Goal: Information Seeking & Learning: Find specific fact

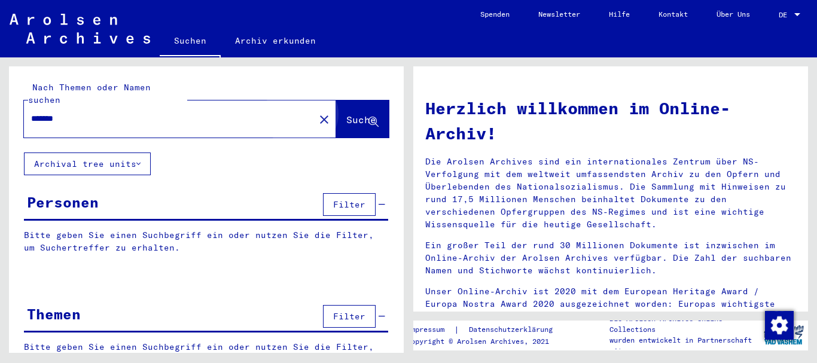
click at [336, 115] on button "Suche" at bounding box center [362, 118] width 53 height 37
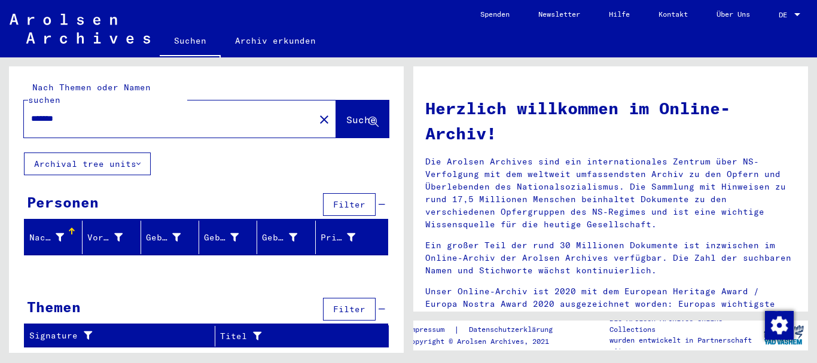
click at [94, 112] on input "*******" at bounding box center [165, 118] width 269 height 13
click at [46, 112] on input "*******" at bounding box center [165, 118] width 269 height 13
type input "*******"
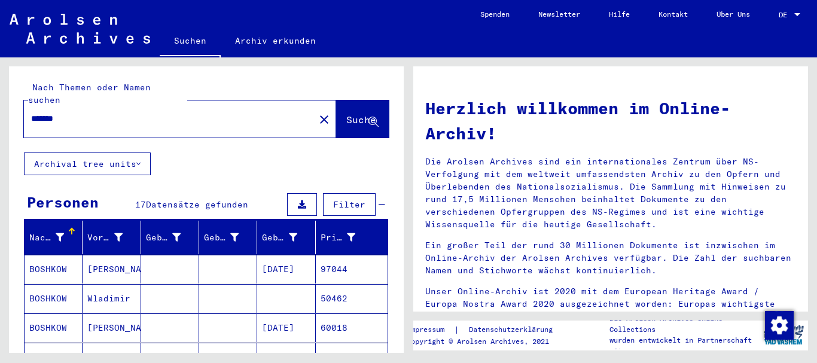
scroll to position [60, 0]
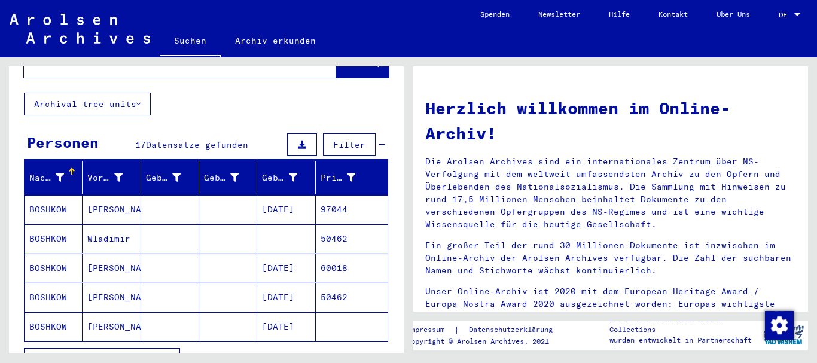
click at [112, 195] on mat-cell "[PERSON_NAME]" at bounding box center [112, 209] width 58 height 29
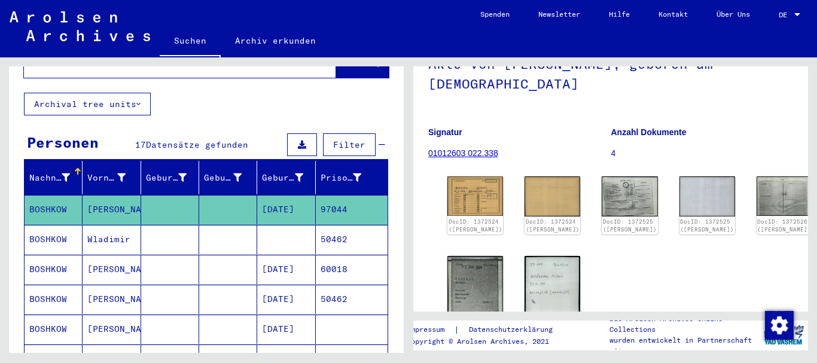
scroll to position [120, 0]
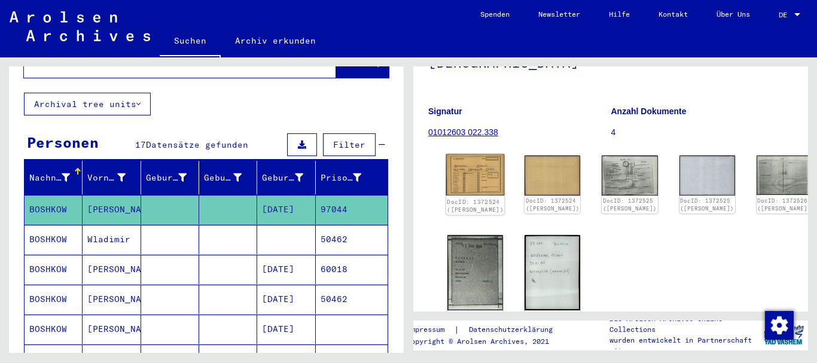
click at [457, 166] on img at bounding box center [475, 174] width 59 height 41
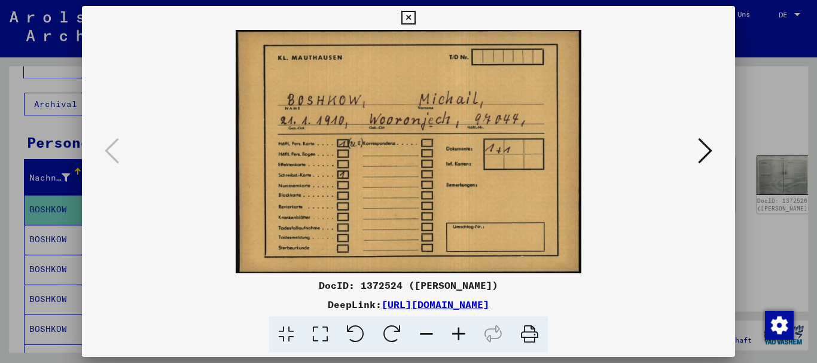
click at [702, 158] on icon at bounding box center [705, 150] width 14 height 29
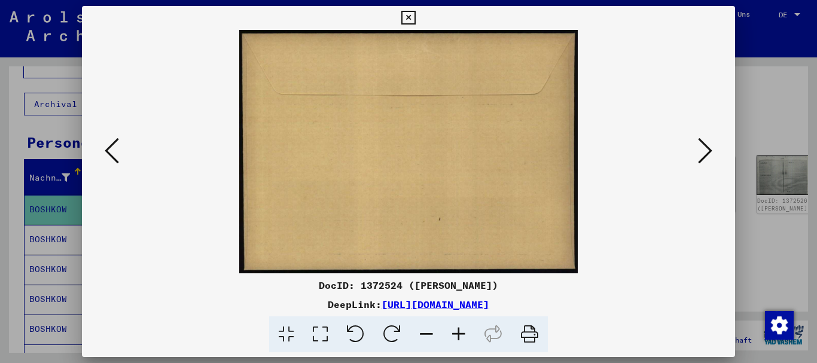
click at [702, 158] on icon at bounding box center [705, 150] width 14 height 29
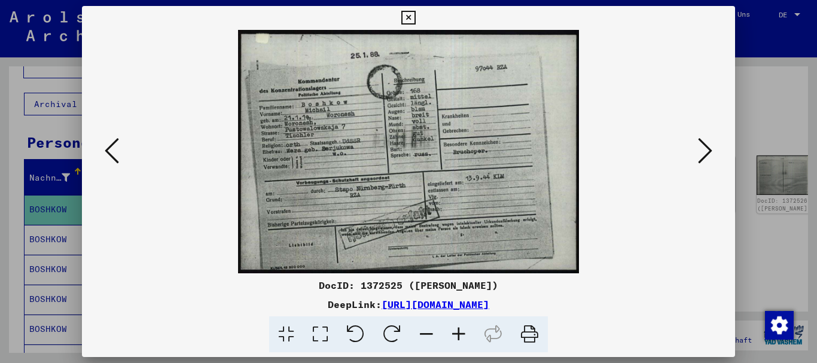
click at [702, 158] on icon at bounding box center [705, 150] width 14 height 29
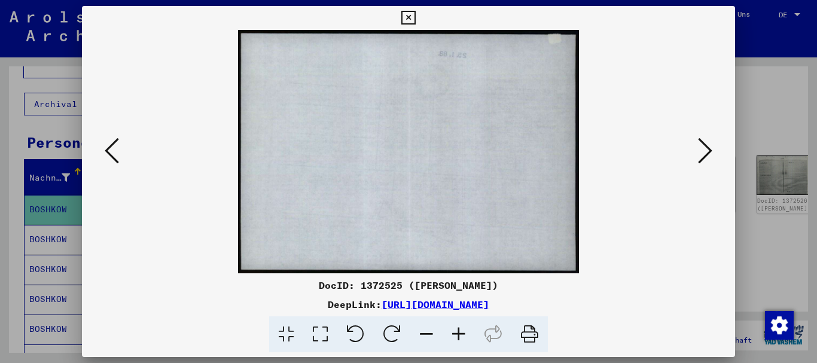
click at [702, 158] on icon at bounding box center [705, 150] width 14 height 29
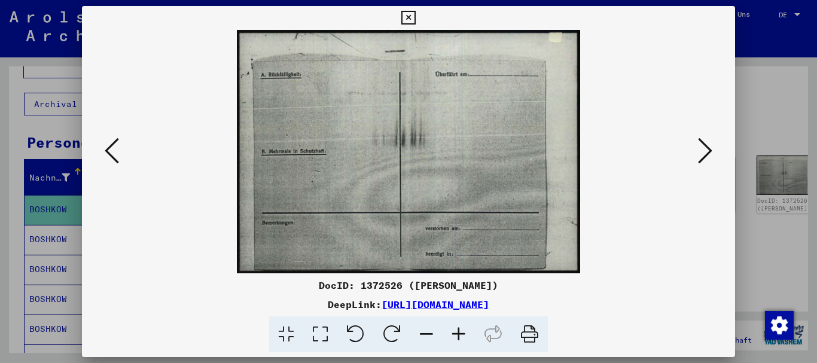
click at [702, 158] on icon at bounding box center [705, 150] width 14 height 29
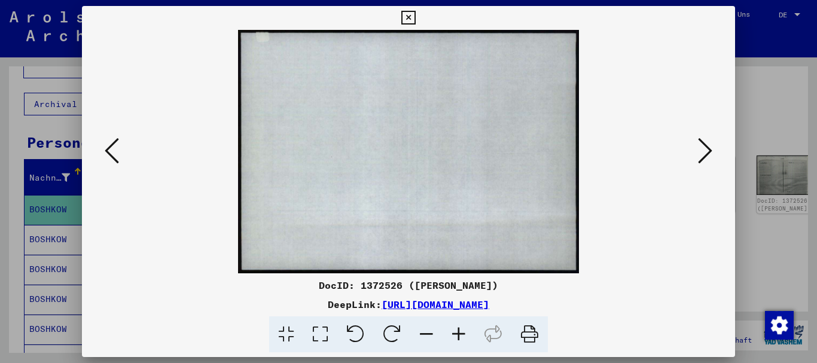
click at [702, 158] on icon at bounding box center [705, 150] width 14 height 29
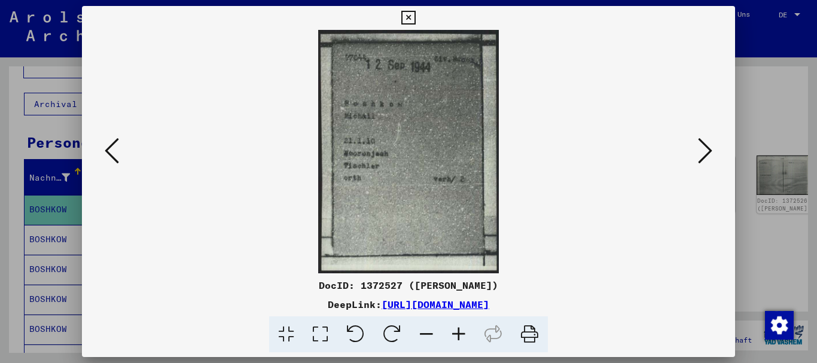
click at [702, 158] on icon at bounding box center [705, 150] width 14 height 29
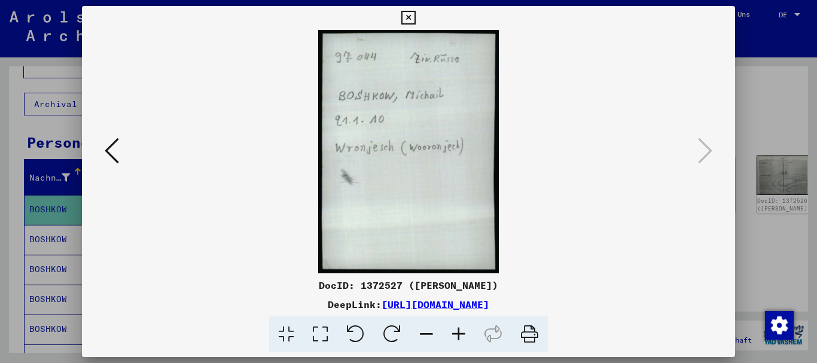
click at [411, 16] on icon at bounding box center [408, 18] width 14 height 14
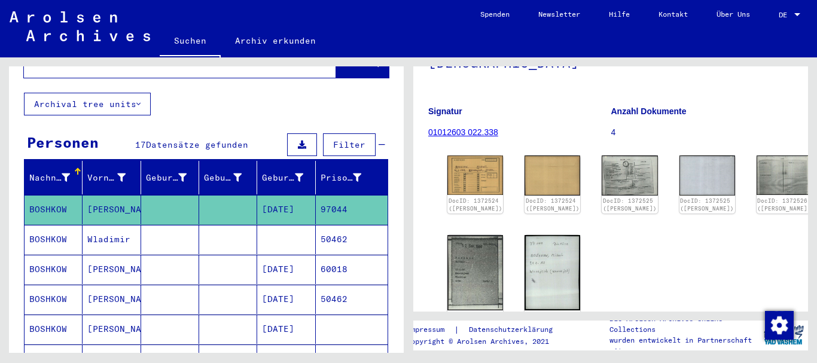
drag, startPoint x: 346, startPoint y: 196, endPoint x: 314, endPoint y: 195, distance: 31.1
click at [316, 195] on mat-cell "97044" at bounding box center [352, 209] width 72 height 29
click at [316, 198] on mat-cell "97044" at bounding box center [352, 209] width 72 height 29
drag, startPoint x: 314, startPoint y: 197, endPoint x: 338, endPoint y: 197, distance: 24.5
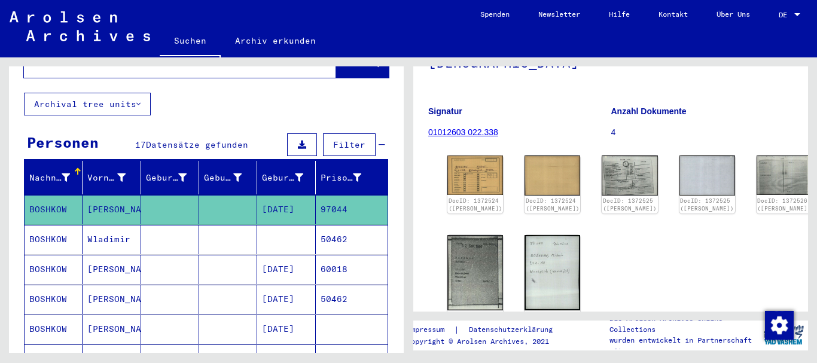
click at [338, 197] on mat-cell "97044" at bounding box center [352, 209] width 72 height 29
copy mat-cell "97044"
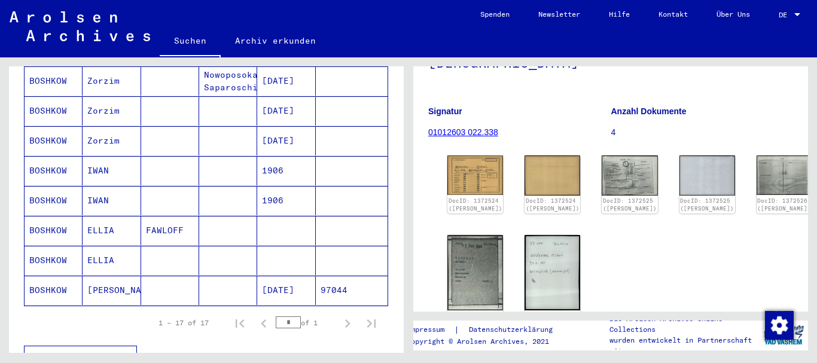
scroll to position [478, 0]
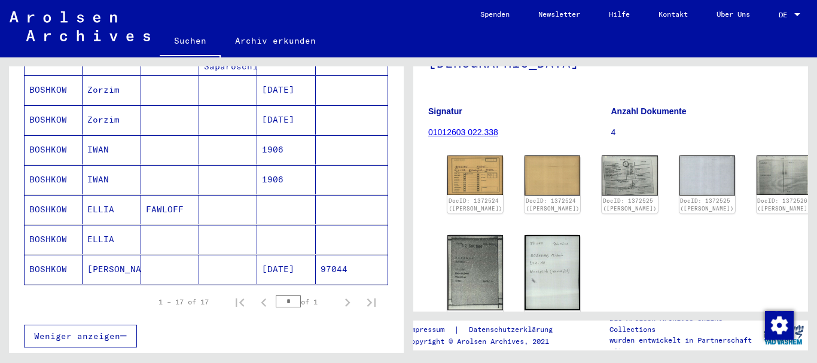
click at [109, 258] on mat-cell "[PERSON_NAME]" at bounding box center [112, 269] width 58 height 29
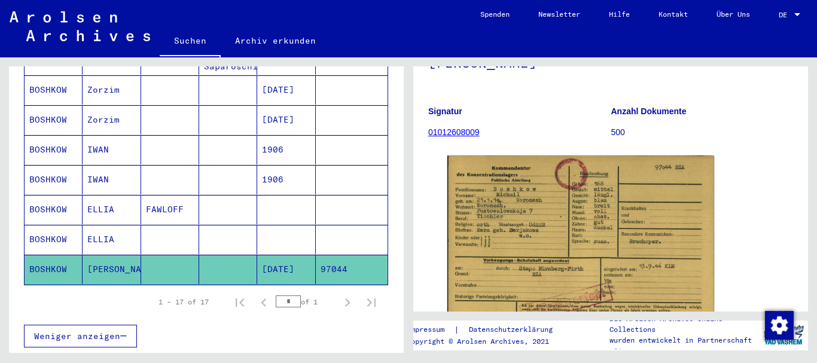
scroll to position [179, 0]
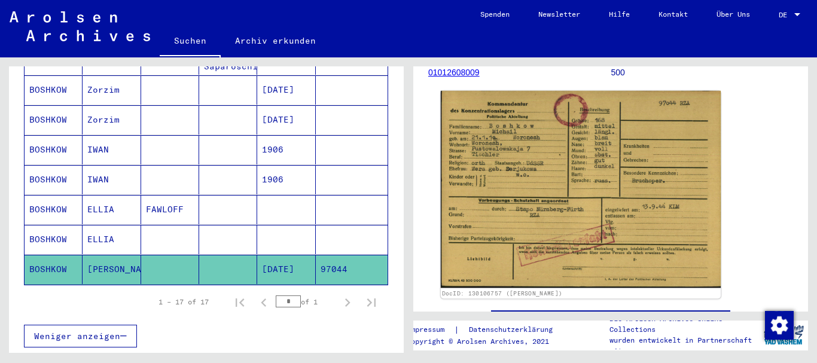
click at [587, 162] on img at bounding box center [581, 189] width 280 height 197
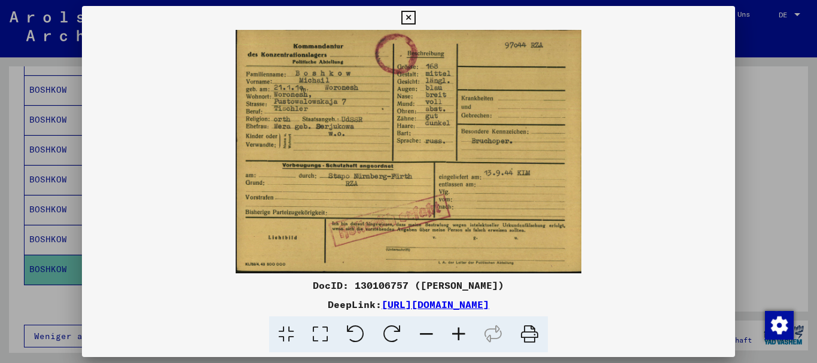
click at [322, 330] on icon at bounding box center [320, 334] width 34 height 36
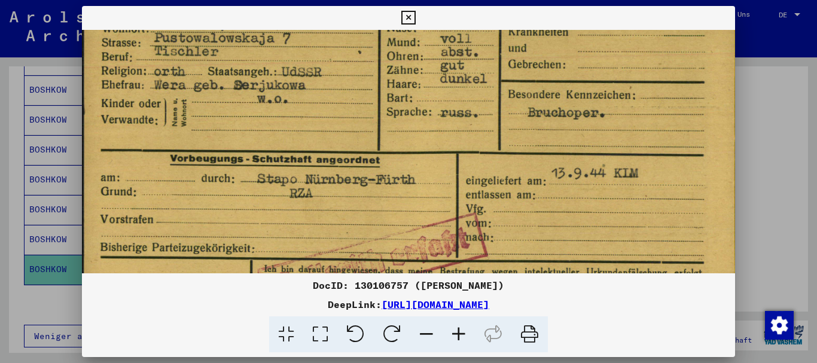
drag, startPoint x: 364, startPoint y: 223, endPoint x: 402, endPoint y: 94, distance: 134.5
click at [402, 94] on img at bounding box center [409, 133] width 654 height 461
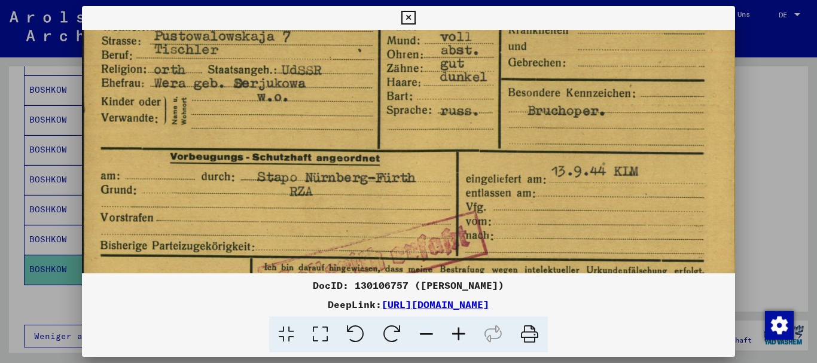
scroll to position [207, 0]
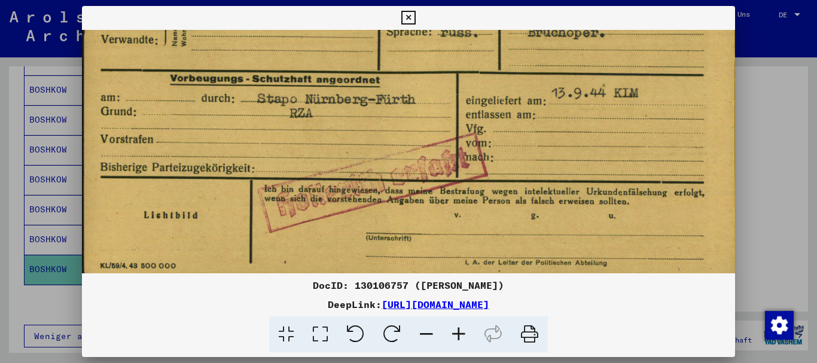
drag, startPoint x: 417, startPoint y: 163, endPoint x: 433, endPoint y: 113, distance: 52.0
click at [433, 113] on img at bounding box center [409, 52] width 654 height 461
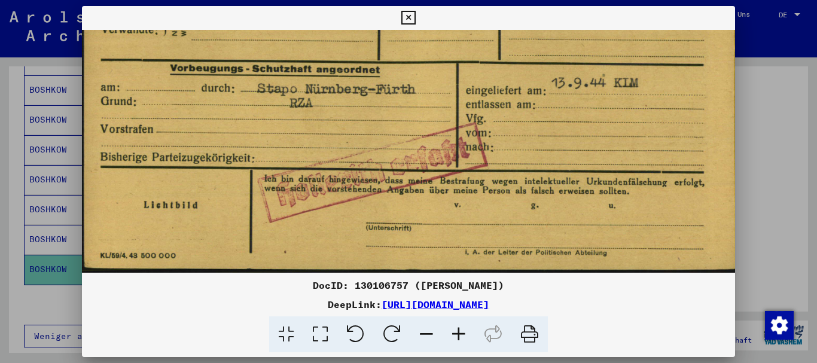
drag, startPoint x: 462, startPoint y: 185, endPoint x: 471, endPoint y: 163, distance: 23.9
click at [471, 163] on img at bounding box center [409, 42] width 654 height 461
click at [406, 17] on icon at bounding box center [408, 18] width 14 height 14
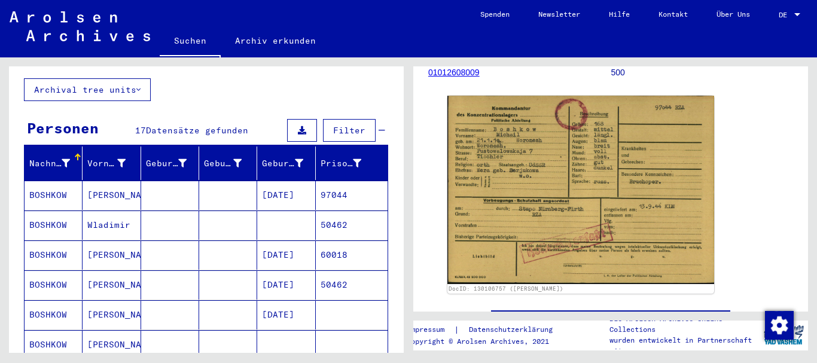
scroll to position [0, 0]
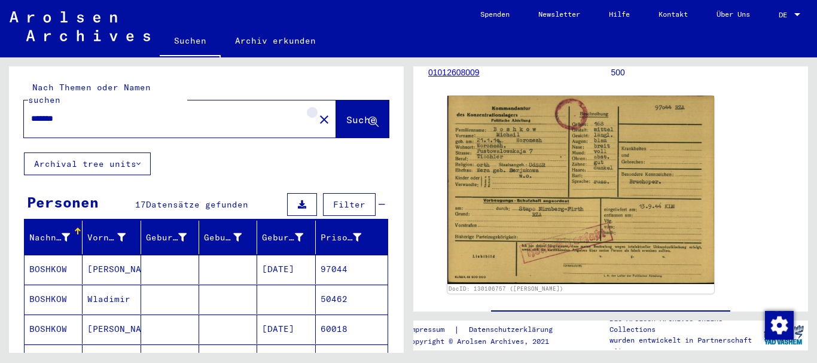
click at [317, 112] on mat-icon "close" at bounding box center [324, 119] width 14 height 14
click at [298, 105] on div "******* close" at bounding box center [180, 118] width 312 height 37
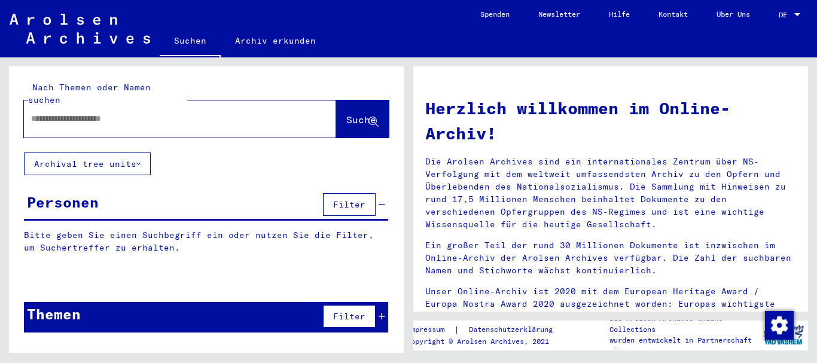
click at [66, 112] on input "text" at bounding box center [165, 118] width 269 height 13
paste input "*****"
type input "*****"
click at [346, 114] on span "Suche" at bounding box center [361, 120] width 30 height 12
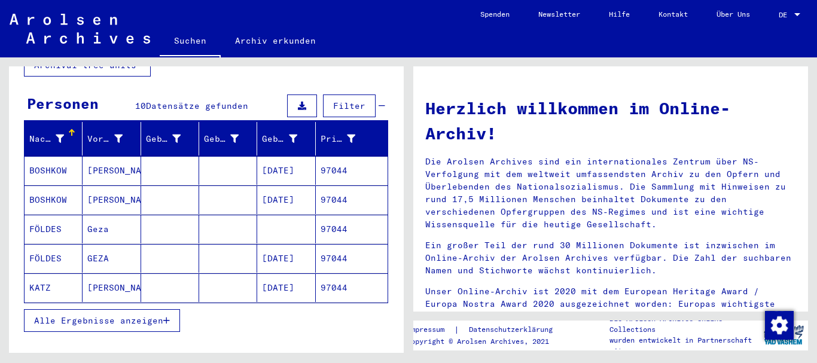
scroll to position [120, 0]
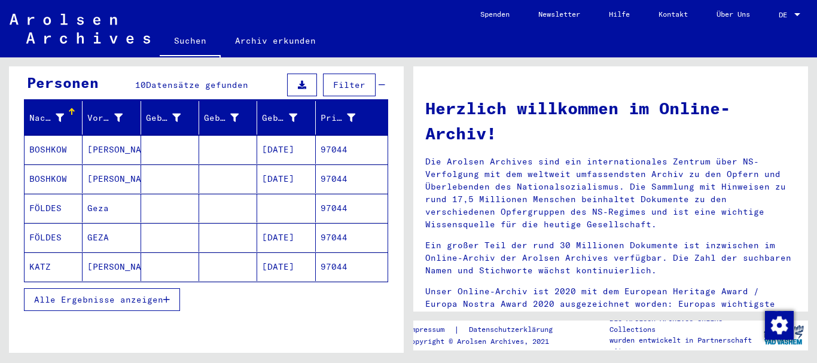
click at [160, 294] on span "Alle Ergebnisse anzeigen" at bounding box center [98, 299] width 129 height 11
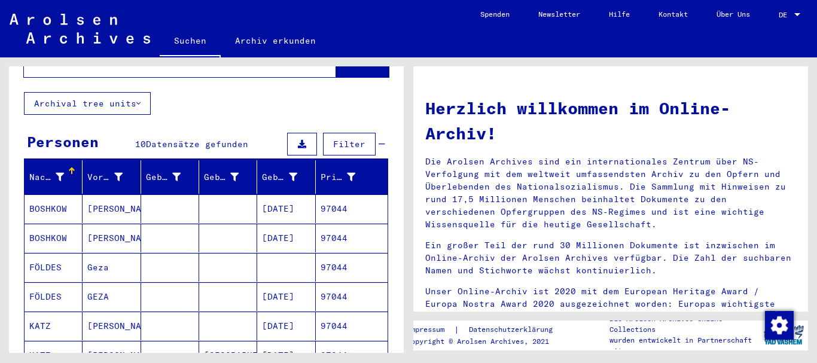
scroll to position [60, 0]
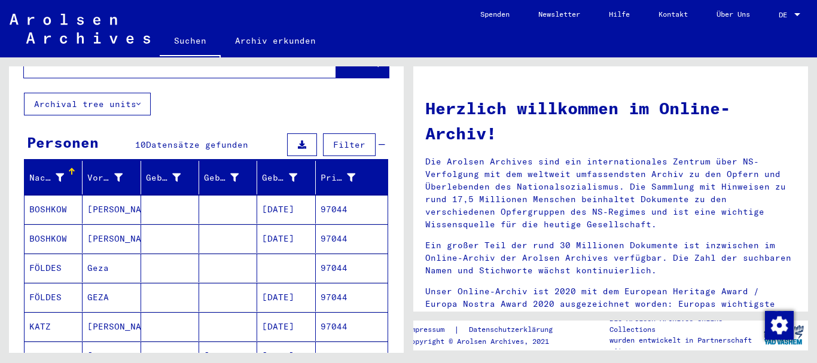
click at [106, 200] on mat-cell "[PERSON_NAME]" at bounding box center [112, 209] width 58 height 29
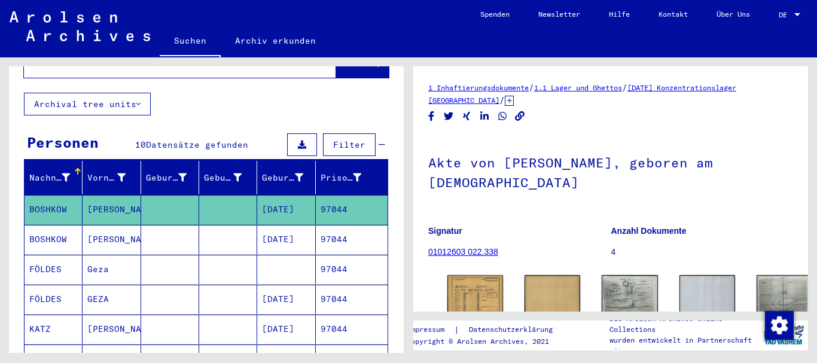
click at [108, 225] on mat-cell "[PERSON_NAME]" at bounding box center [112, 239] width 58 height 29
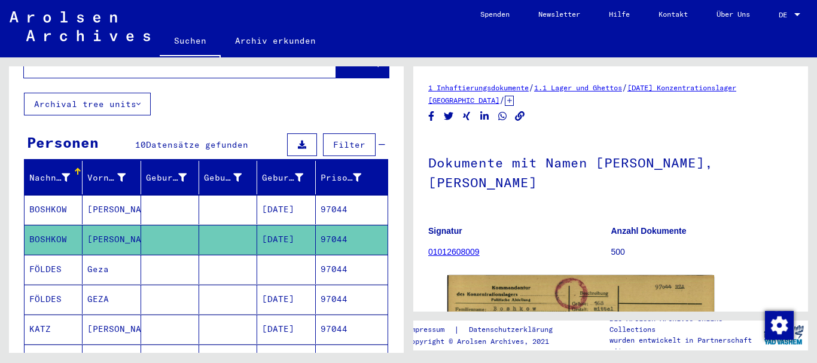
drag, startPoint x: 124, startPoint y: 196, endPoint x: 19, endPoint y: 194, distance: 104.7
click at [19, 194] on div "Nachname Vorname Geburtsname Geburt‏ Geburtsdatum Prisoner # [PERSON_NAME] [DAT…" at bounding box center [206, 366] width 395 height 411
